Goal: Task Accomplishment & Management: Complete application form

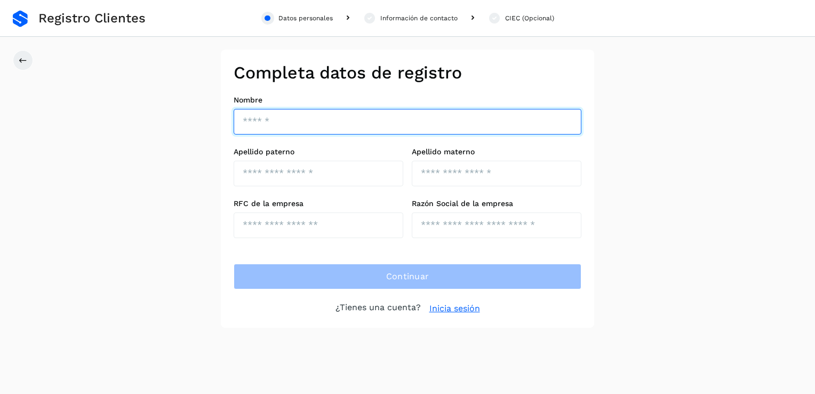
click at [290, 114] on input "text" at bounding box center [408, 122] width 348 height 26
type input "******"
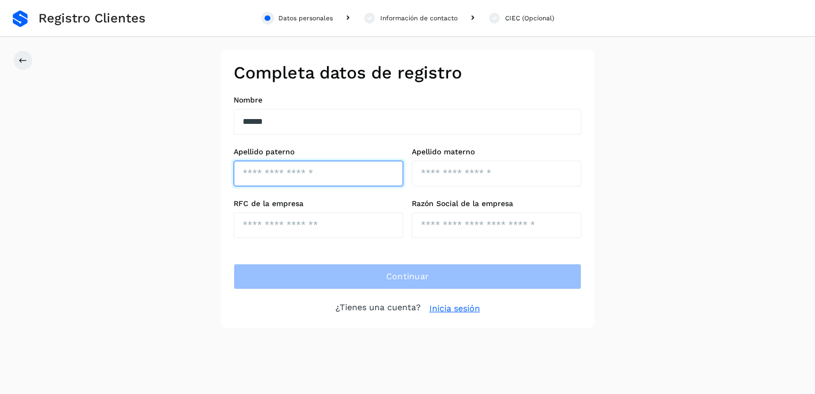
type input "********"
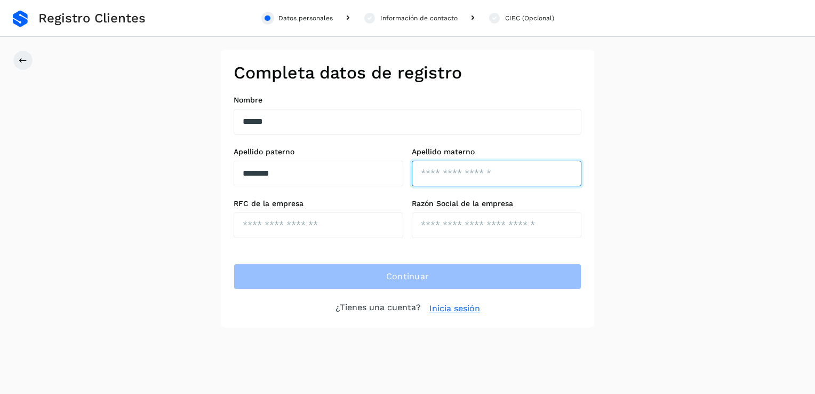
type input "********"
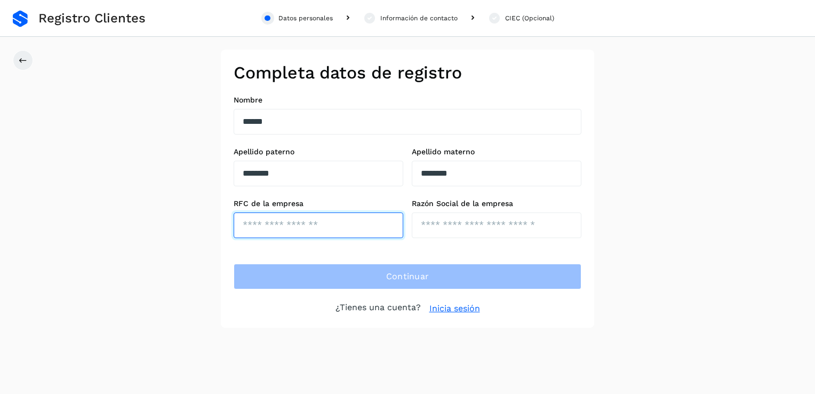
type input "**********"
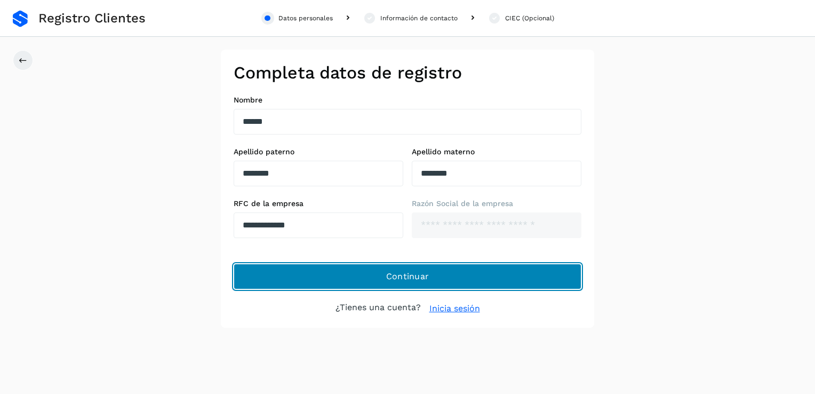
click at [405, 274] on span "Continuar" at bounding box center [407, 276] width 43 height 12
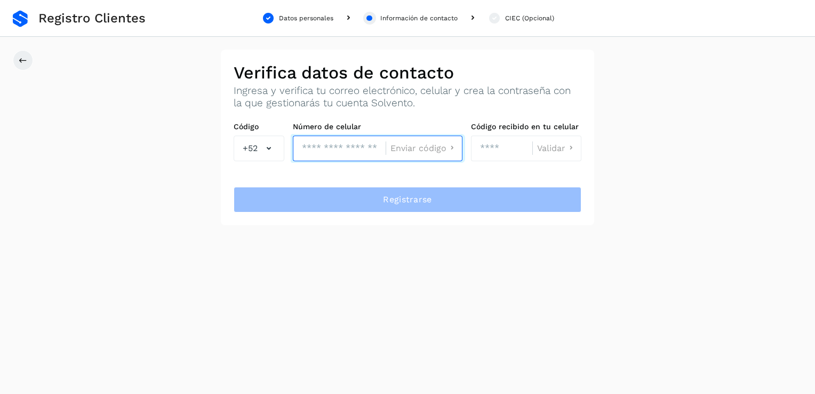
click at [311, 148] on input "tel" at bounding box center [339, 148] width 93 height 26
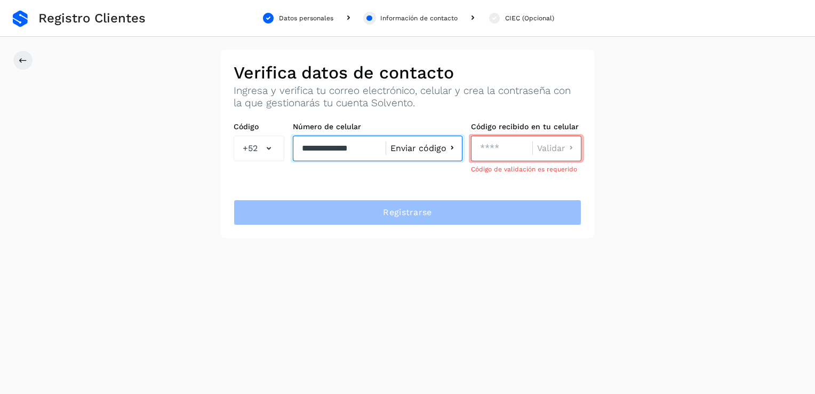
type input "**********"
click at [451, 146] on icon at bounding box center [451, 147] width 11 height 11
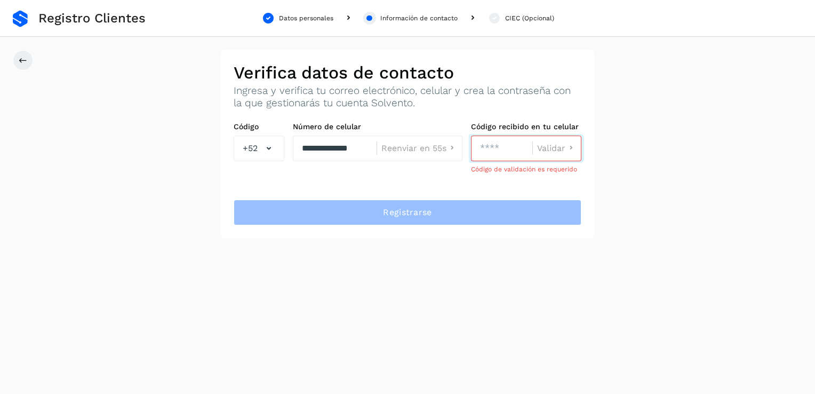
click at [478, 146] on input "number" at bounding box center [501, 148] width 61 height 26
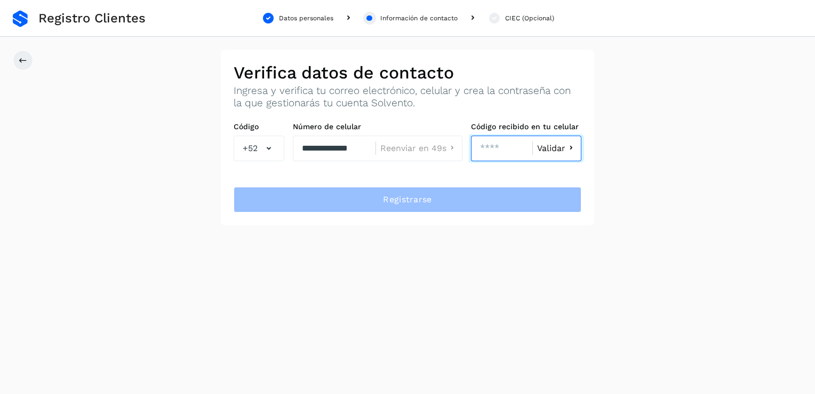
type input "****"
click at [554, 146] on span "Validar" at bounding box center [551, 148] width 28 height 9
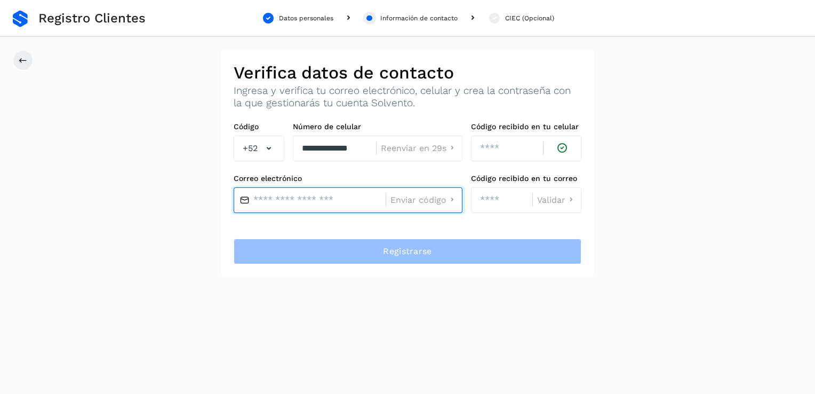
click at [310, 197] on input "text" at bounding box center [310, 200] width 152 height 26
type input "**********"
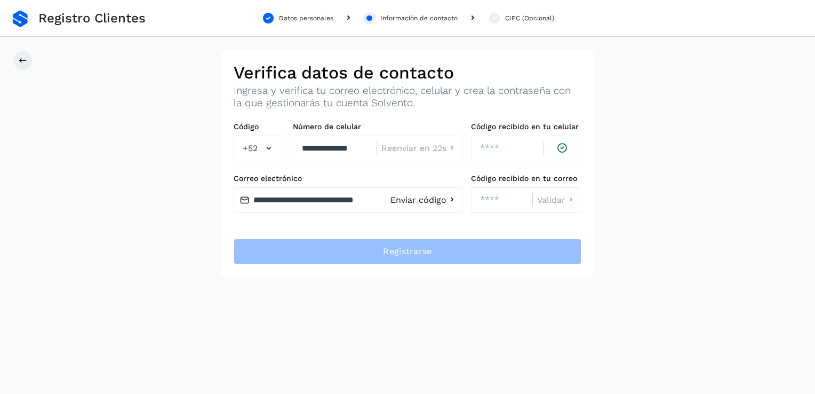
click at [422, 202] on span "Enviar código" at bounding box center [418, 200] width 56 height 9
click at [497, 197] on input "****" at bounding box center [501, 200] width 61 height 26
type input "*"
type input "****"
click at [550, 198] on span "Validar" at bounding box center [551, 200] width 28 height 9
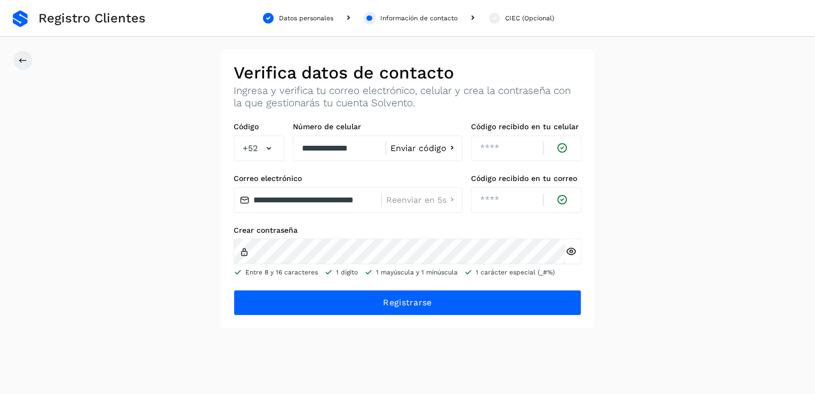
click at [572, 251] on icon at bounding box center [570, 251] width 11 height 11
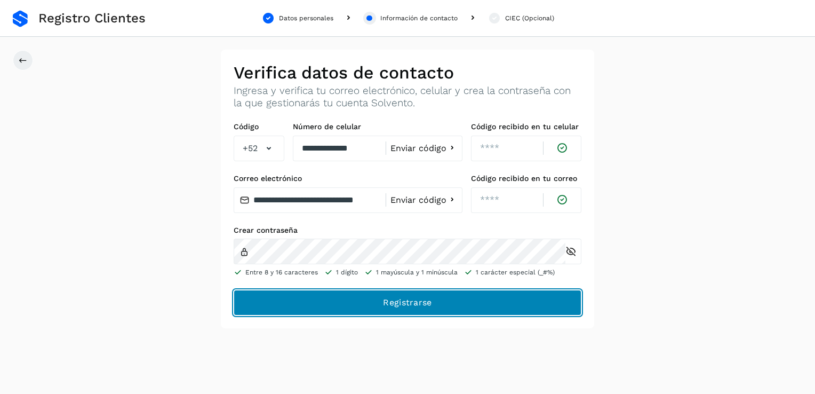
click at [407, 303] on span "Registrarse" at bounding box center [407, 302] width 49 height 12
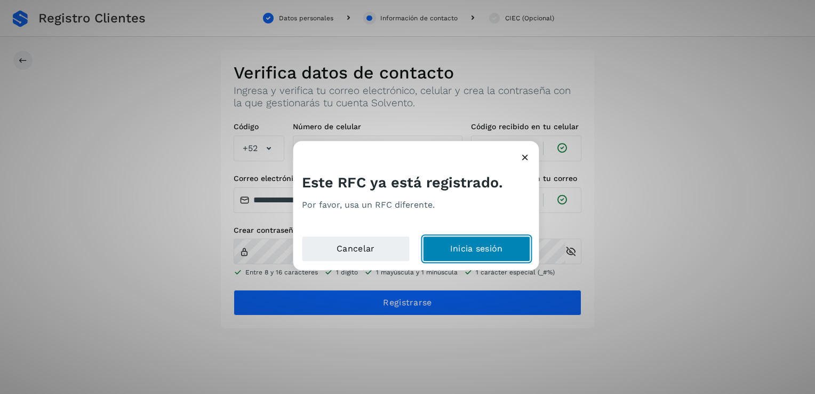
click at [459, 247] on button "Inicia sesión" at bounding box center [476, 249] width 108 height 26
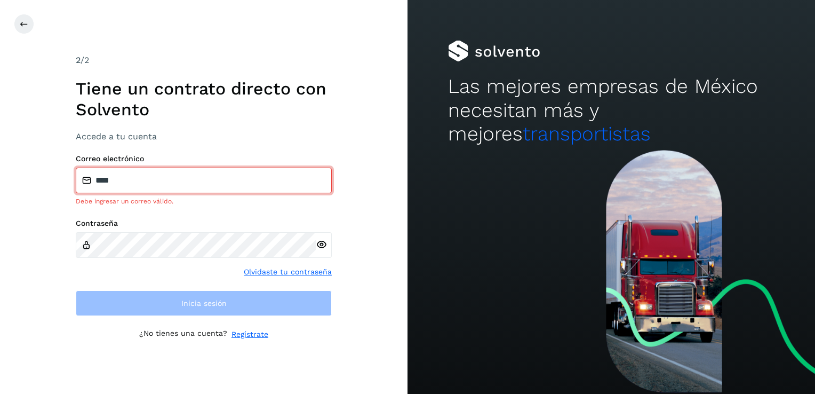
click at [144, 186] on input "****" at bounding box center [204, 180] width 256 height 26
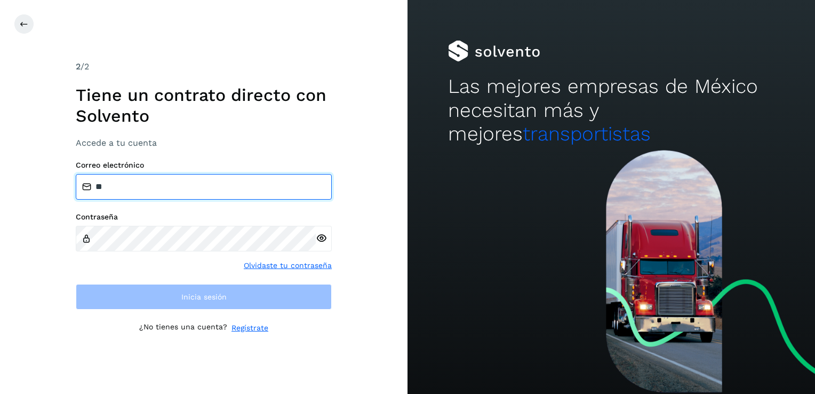
type input "*"
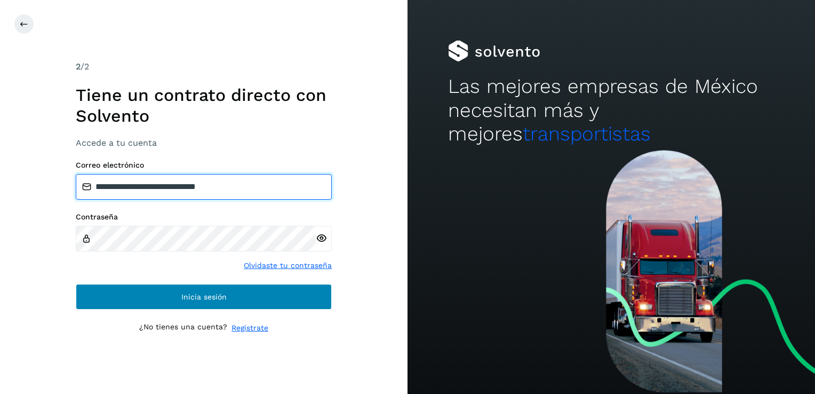
type input "**********"
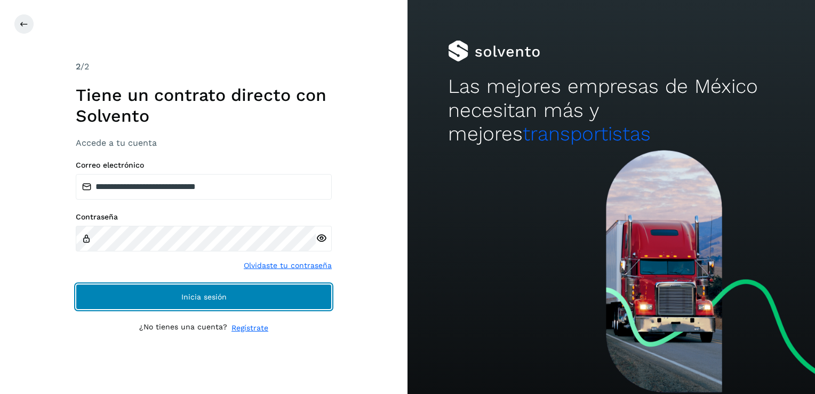
click at [217, 295] on span "Inicia sesión" at bounding box center [203, 296] width 45 height 7
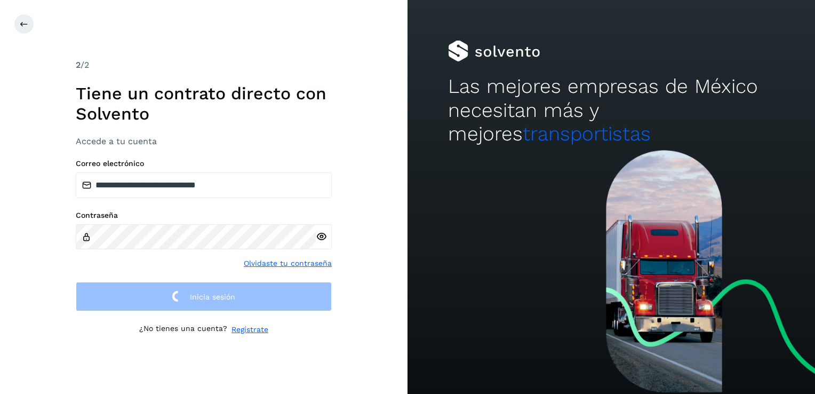
click at [323, 238] on icon at bounding box center [321, 236] width 11 height 11
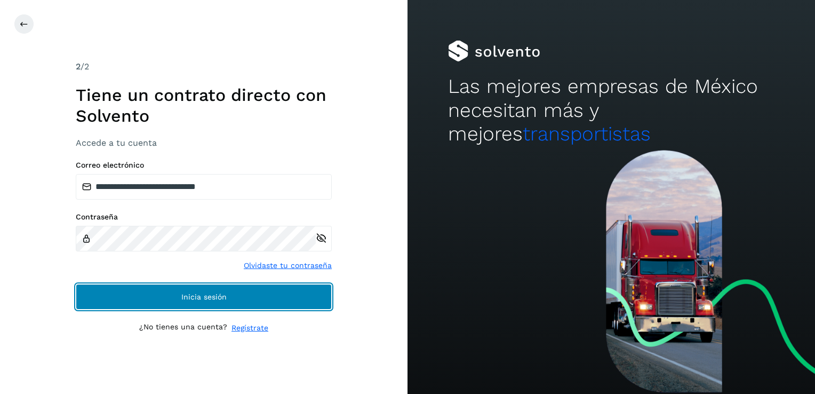
click at [210, 293] on span "Inicia sesión" at bounding box center [203, 296] width 45 height 7
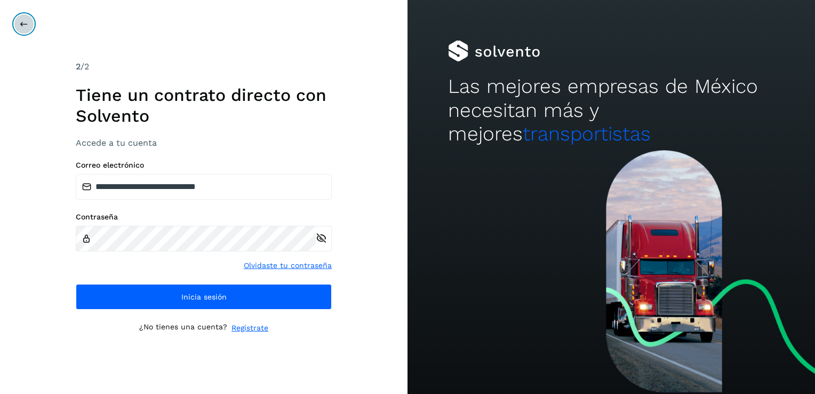
click at [26, 25] on icon at bounding box center [24, 24] width 9 height 9
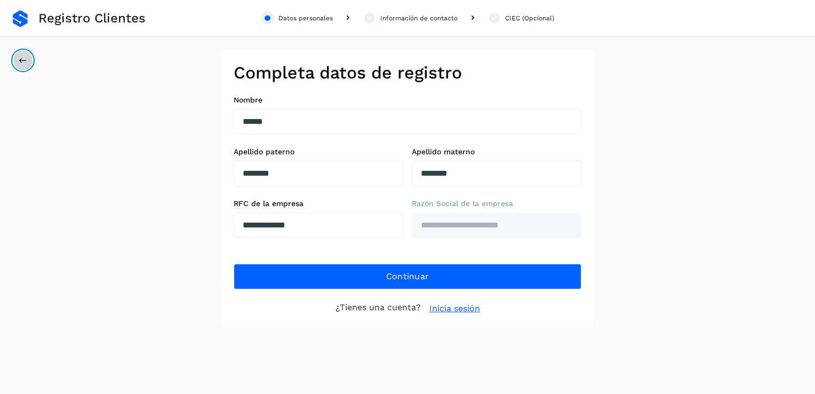
click at [26, 54] on button at bounding box center [23, 60] width 20 height 20
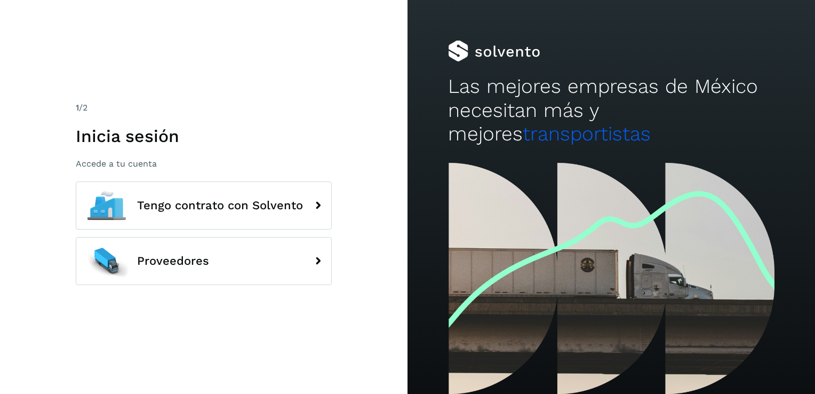
click at [26, 54] on div "1 /2 Inicia sesión Accede a tu cuenta Tengo contrato con Solvento Proveedores" at bounding box center [203, 197] width 407 height 394
click at [144, 166] on p "Accede a tu cuenta" at bounding box center [204, 163] width 256 height 10
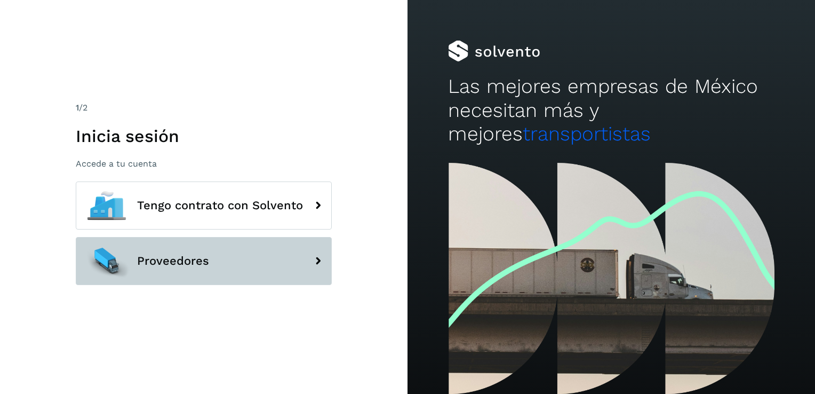
click at [324, 259] on icon at bounding box center [317, 260] width 21 height 21
click at [318, 258] on icon at bounding box center [317, 260] width 21 height 21
click at [212, 255] on button "Proveedores" at bounding box center [204, 261] width 256 height 48
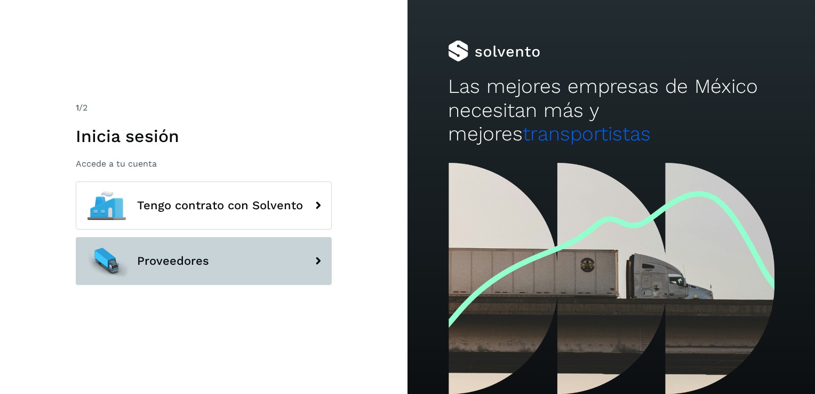
click at [212, 255] on button "Proveedores" at bounding box center [204, 261] width 256 height 48
click at [315, 263] on icon at bounding box center [317, 260] width 21 height 21
click at [315, 259] on icon at bounding box center [317, 260] width 21 height 21
click at [315, 257] on icon at bounding box center [317, 260] width 21 height 21
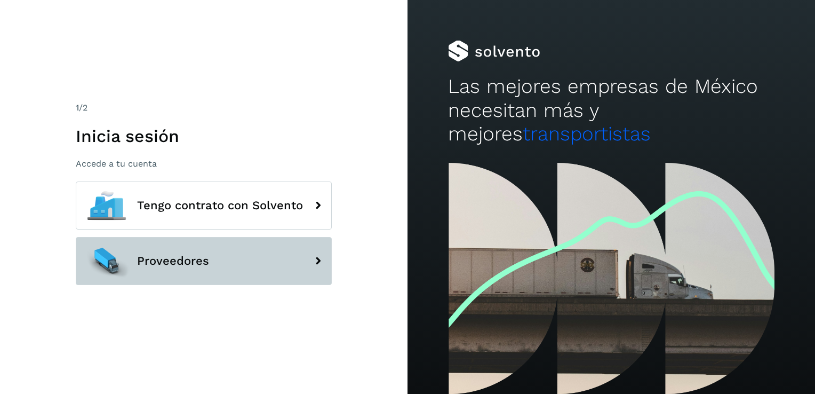
click at [315, 257] on icon at bounding box center [317, 260] width 21 height 21
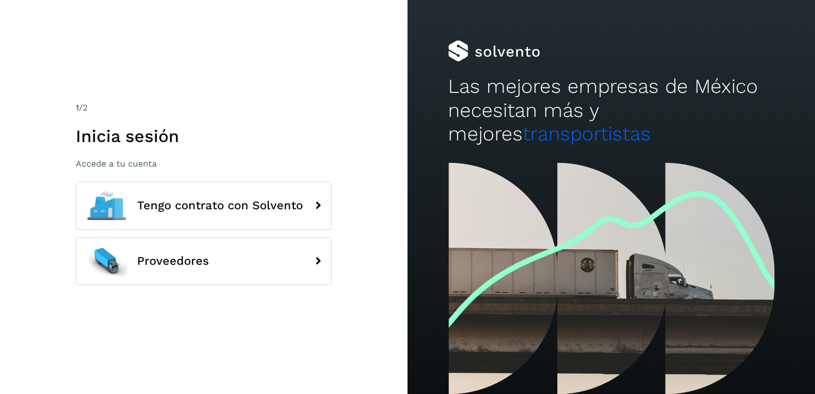
click at [164, 164] on p "Accede a tu cuenta" at bounding box center [204, 163] width 256 height 10
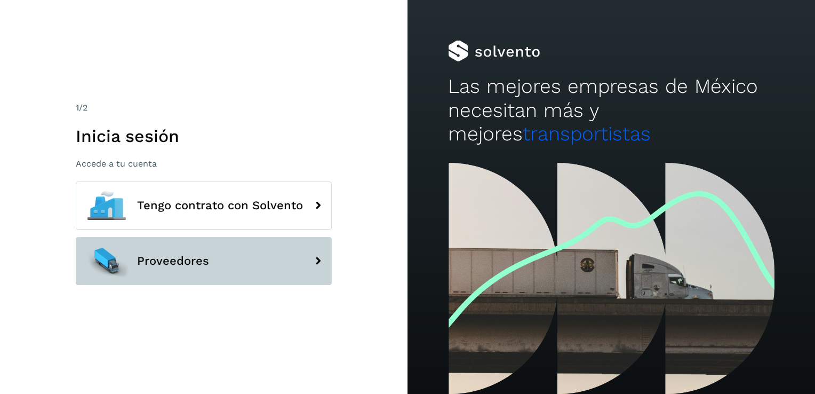
click at [315, 261] on icon at bounding box center [317, 260] width 21 height 21
click at [222, 258] on button "Proveedores" at bounding box center [204, 261] width 256 height 48
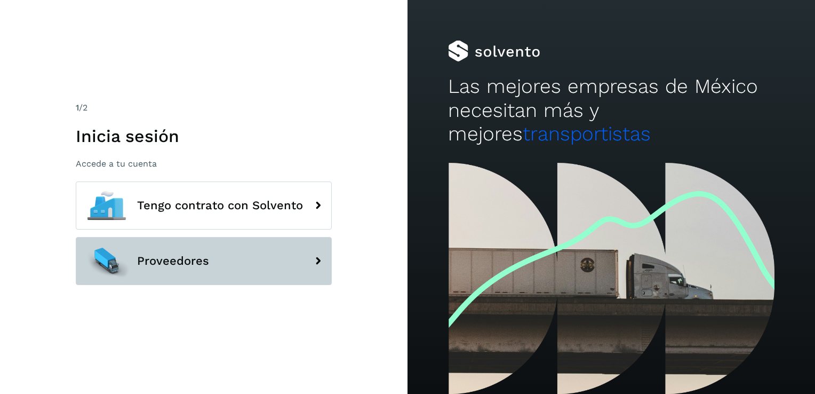
click at [317, 266] on icon at bounding box center [317, 260] width 21 height 21
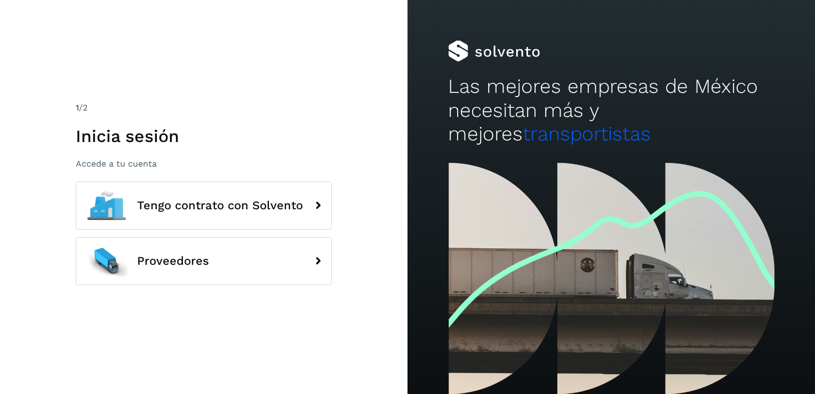
drag, startPoint x: 812, startPoint y: 358, endPoint x: 540, endPoint y: 275, distance: 284.4
click at [540, 275] on div at bounding box center [610, 278] width 407 height 231
click at [115, 141] on h1 "Inicia sesión" at bounding box center [204, 136] width 256 height 20
click at [97, 168] on p "Accede a tu cuenta" at bounding box center [204, 163] width 256 height 10
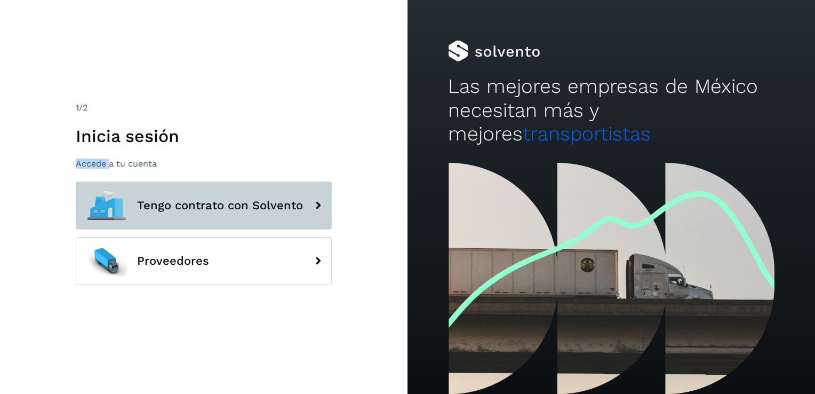
drag, startPoint x: 97, startPoint y: 168, endPoint x: 156, endPoint y: 212, distance: 73.6
click at [156, 212] on span "Tengo contrato con Solvento" at bounding box center [220, 205] width 166 height 13
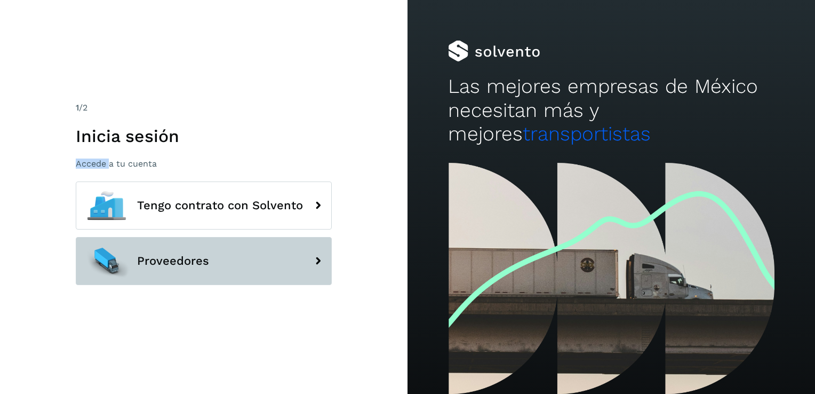
click at [171, 254] on span "Proveedores" at bounding box center [173, 260] width 72 height 13
click at [280, 270] on button "Proveedores" at bounding box center [204, 261] width 256 height 48
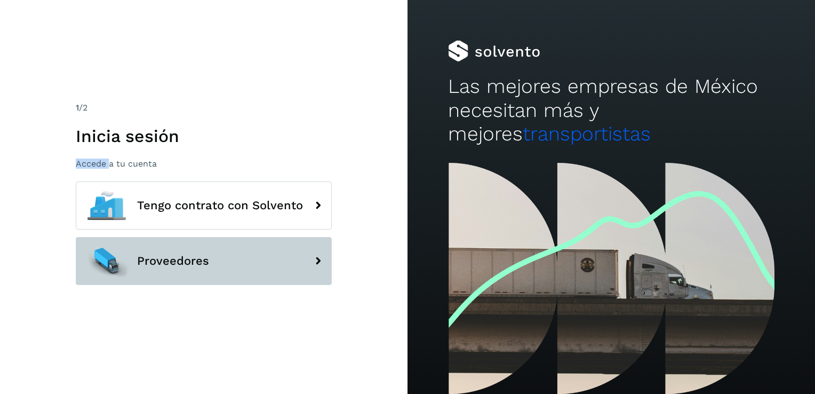
click at [118, 256] on div at bounding box center [107, 261] width 48 height 48
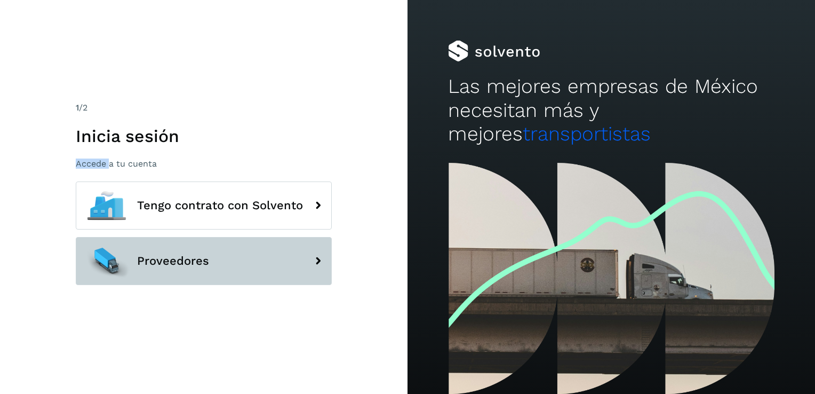
click at [118, 256] on div at bounding box center [107, 261] width 48 height 48
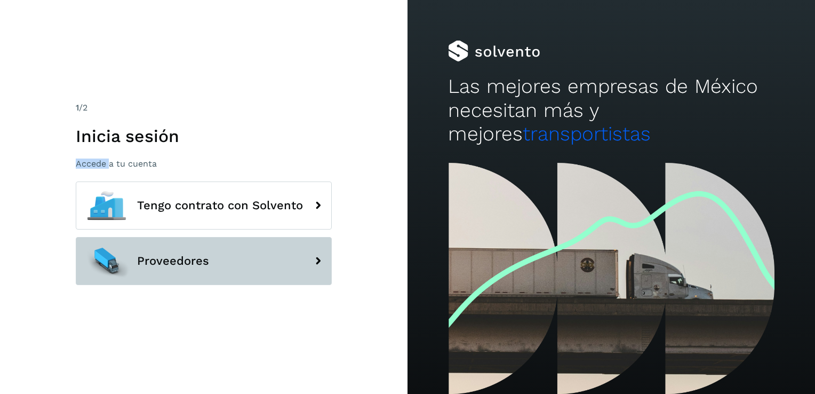
click at [118, 256] on div at bounding box center [107, 261] width 48 height 48
drag, startPoint x: 118, startPoint y: 256, endPoint x: 100, endPoint y: 261, distance: 18.8
click at [100, 261] on div at bounding box center [107, 261] width 48 height 48
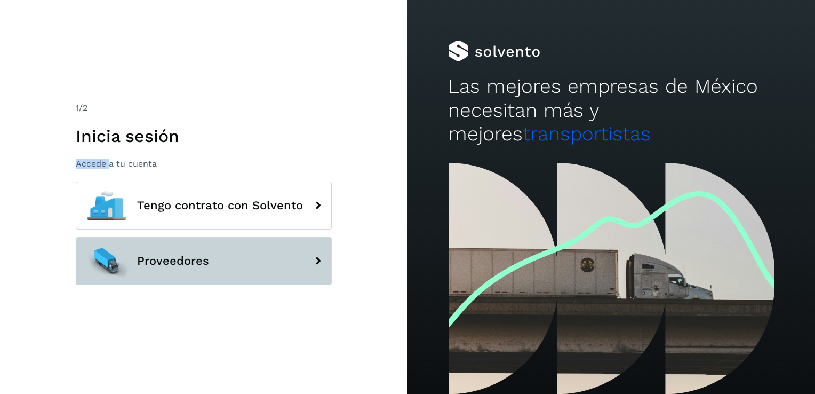
click at [100, 261] on div at bounding box center [107, 261] width 48 height 48
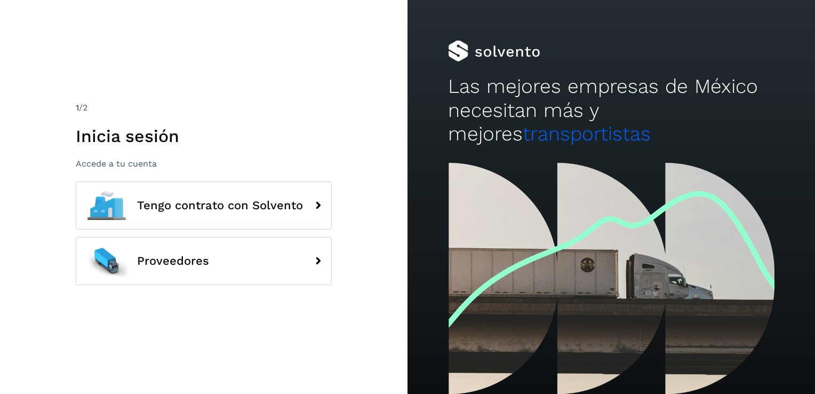
click at [117, 141] on h1 "Inicia sesión" at bounding box center [204, 136] width 256 height 20
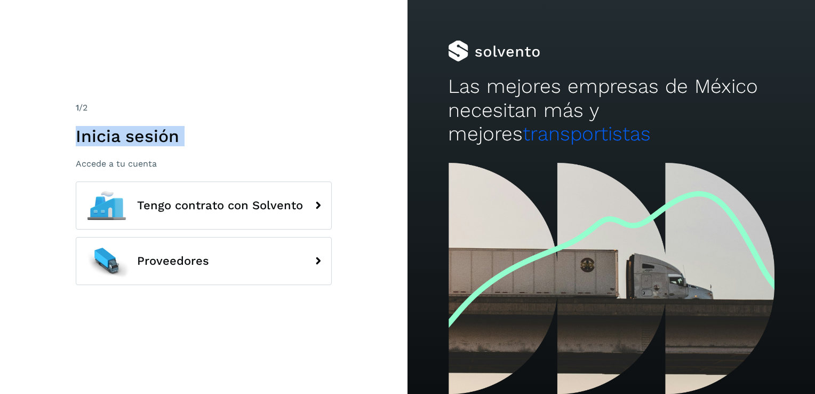
click at [117, 141] on h1 "Inicia sesión" at bounding box center [204, 136] width 256 height 20
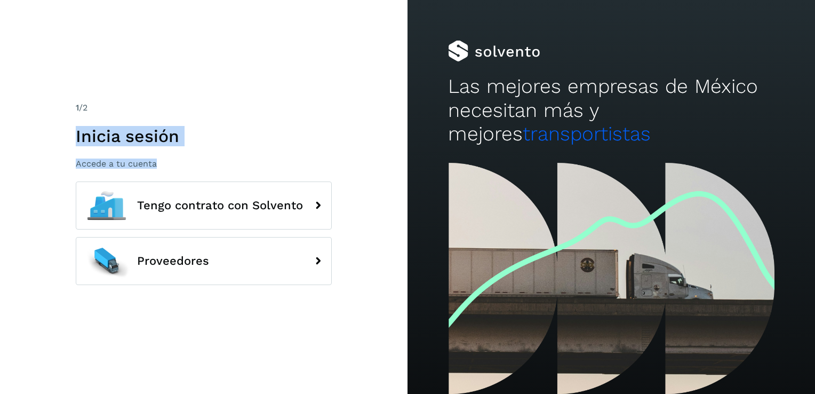
drag, startPoint x: 117, startPoint y: 141, endPoint x: 122, endPoint y: 167, distance: 25.9
click at [122, 167] on div "1 /2 Inicia sesión Accede a tu cuenta" at bounding box center [204, 134] width 256 height 67
click at [122, 167] on p "Accede a tu cuenta" at bounding box center [204, 163] width 256 height 10
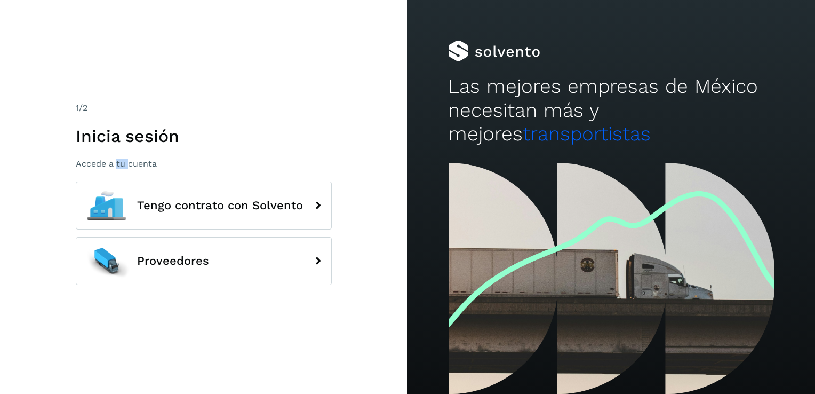
click at [122, 167] on p "Accede a tu cuenta" at bounding box center [204, 163] width 256 height 10
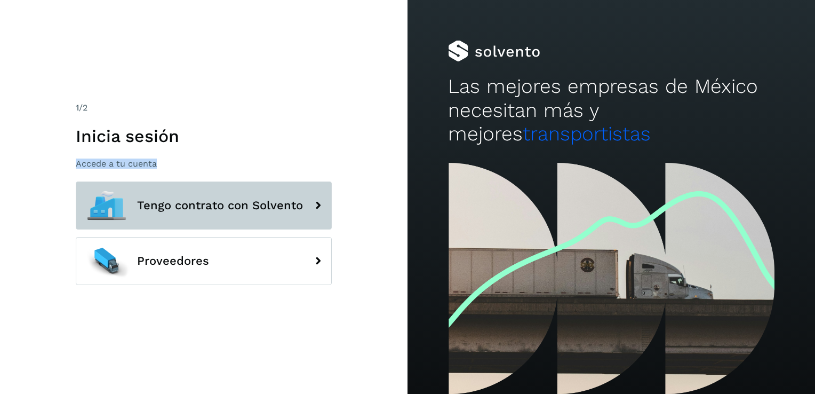
drag, startPoint x: 122, startPoint y: 167, endPoint x: 120, endPoint y: 183, distance: 16.6
click at [120, 183] on div at bounding box center [107, 205] width 48 height 48
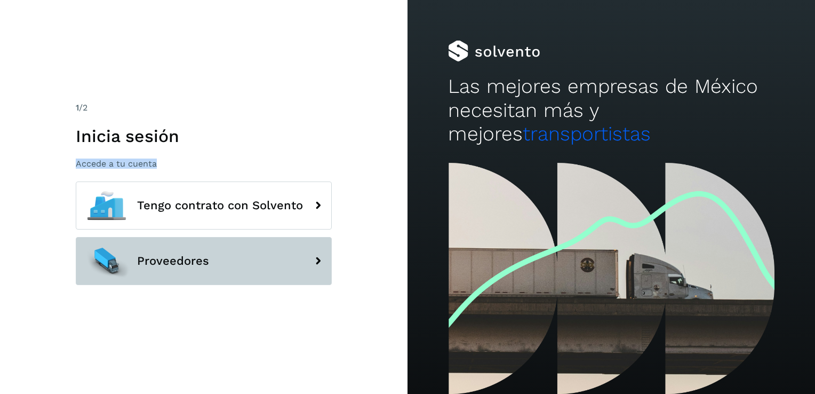
click at [133, 269] on button "Proveedores" at bounding box center [204, 261] width 256 height 48
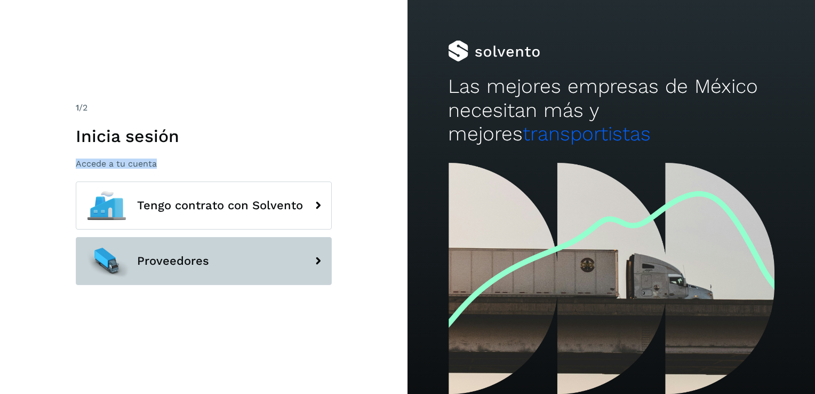
click at [133, 269] on button "Proveedores" at bounding box center [204, 261] width 256 height 48
click at [320, 258] on icon at bounding box center [317, 260] width 21 height 21
